Goal: Task Accomplishment & Management: Use online tool/utility

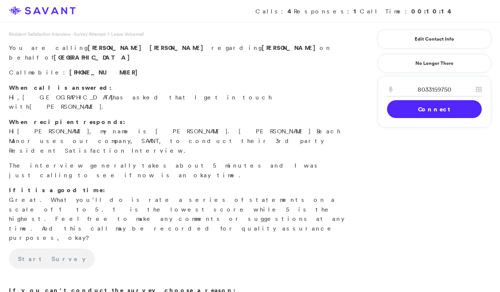
click at [419, 111] on link "Connect" at bounding box center [434, 109] width 95 height 18
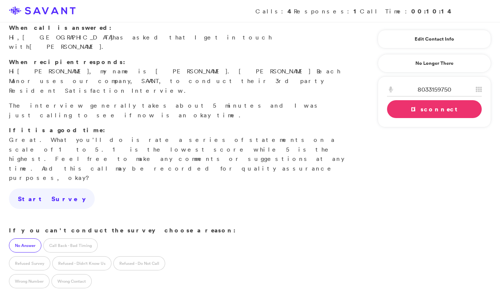
click at [17, 239] on label "No Answer" at bounding box center [25, 246] width 32 height 14
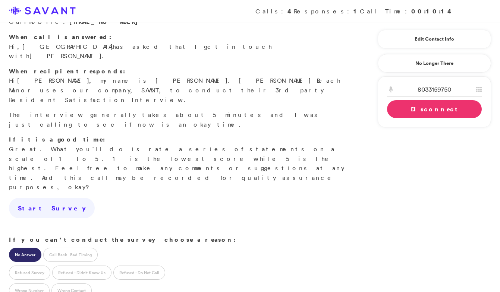
scroll to position [70, 0]
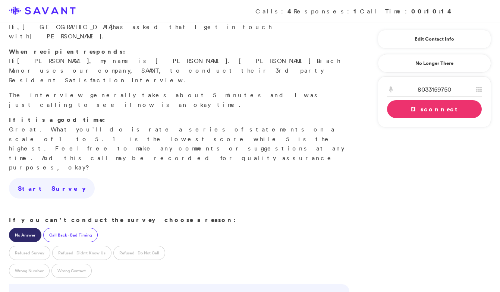
click at [72, 228] on label "Call Back - Bad Timing" at bounding box center [70, 235] width 54 height 14
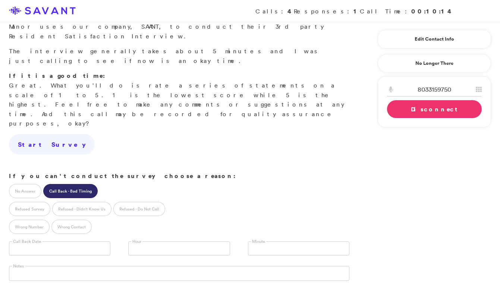
scroll to position [137, 0]
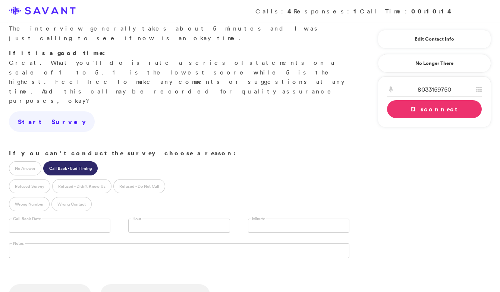
click at [68, 219] on input "text" at bounding box center [59, 226] width 101 height 14
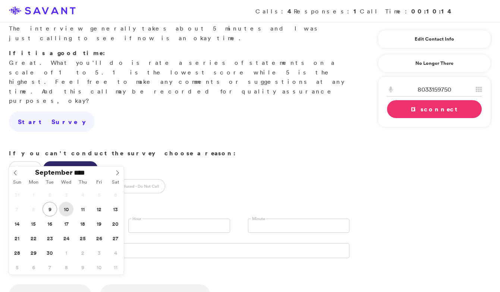
type input "**********"
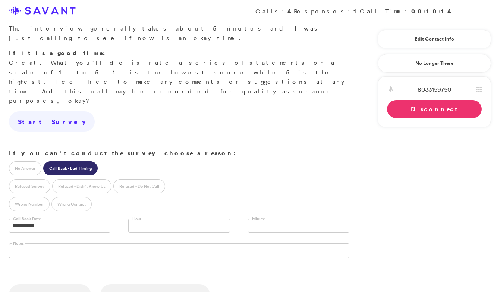
click at [171, 219] on link at bounding box center [178, 226] width 101 height 14
click at [149, 264] on li "10 AM" at bounding box center [179, 268] width 101 height 9
click at [434, 111] on link "Disconnect" at bounding box center [434, 109] width 95 height 18
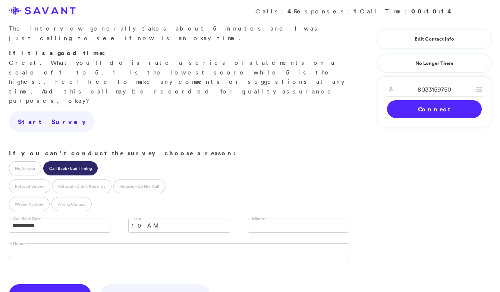
click at [44, 285] on link "Save & Next" at bounding box center [50, 295] width 82 height 21
